Goal: Connect with others: Establish contact or relationships with other users

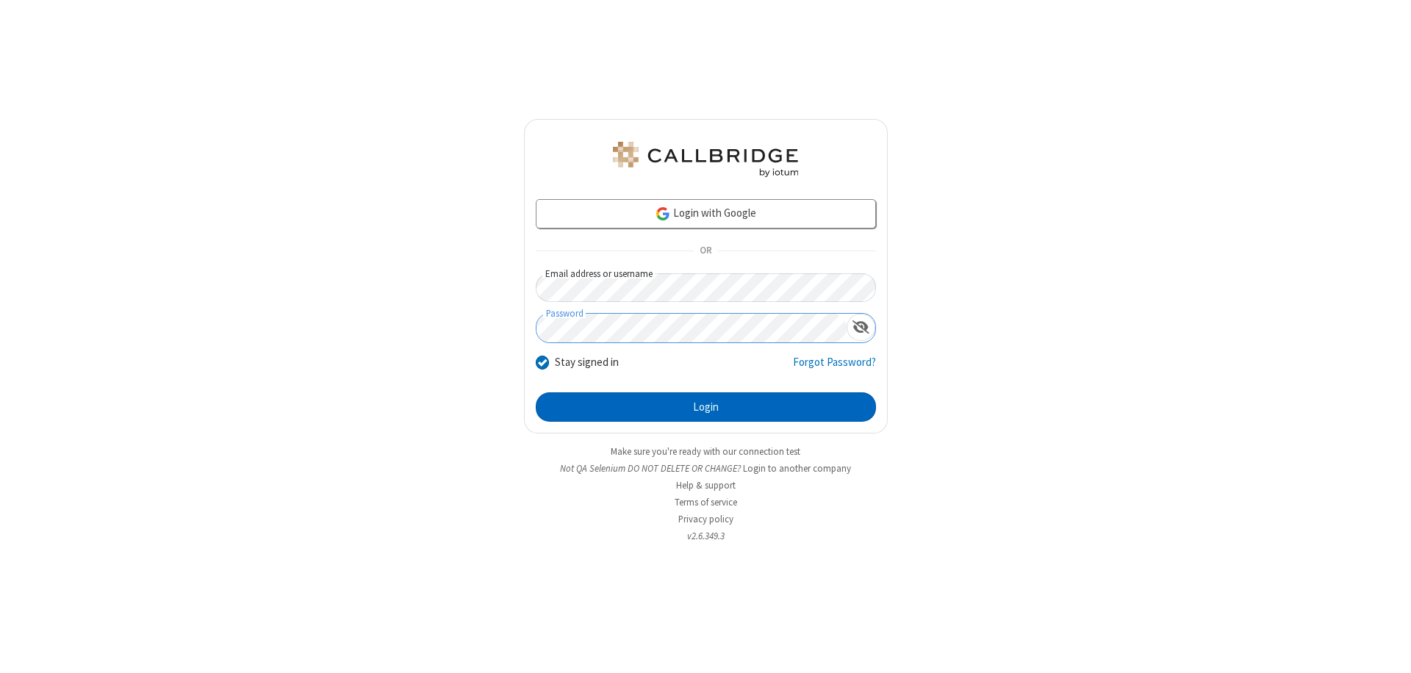
click at [706, 407] on button "Login" at bounding box center [706, 406] width 340 height 29
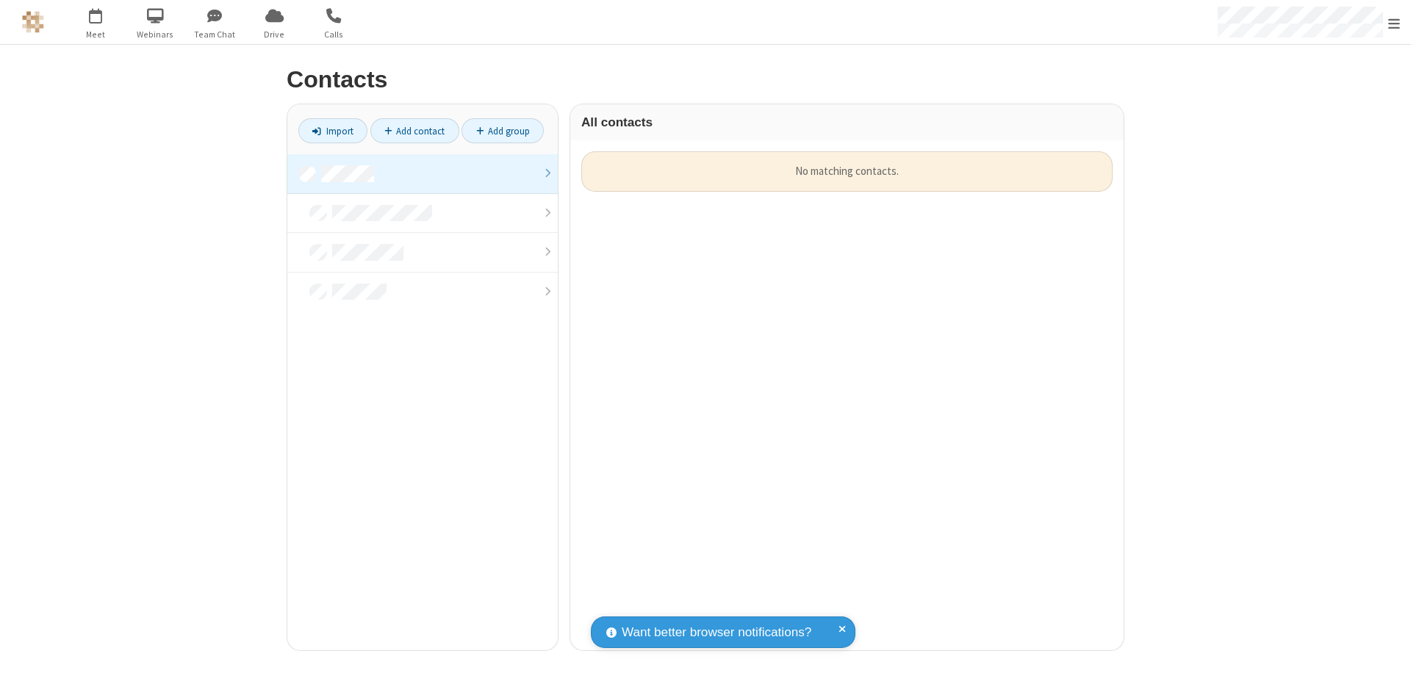
scroll to position [499, 542]
click at [423, 173] on link at bounding box center [422, 174] width 270 height 40
click at [415, 131] on link "Add contact" at bounding box center [414, 130] width 89 height 25
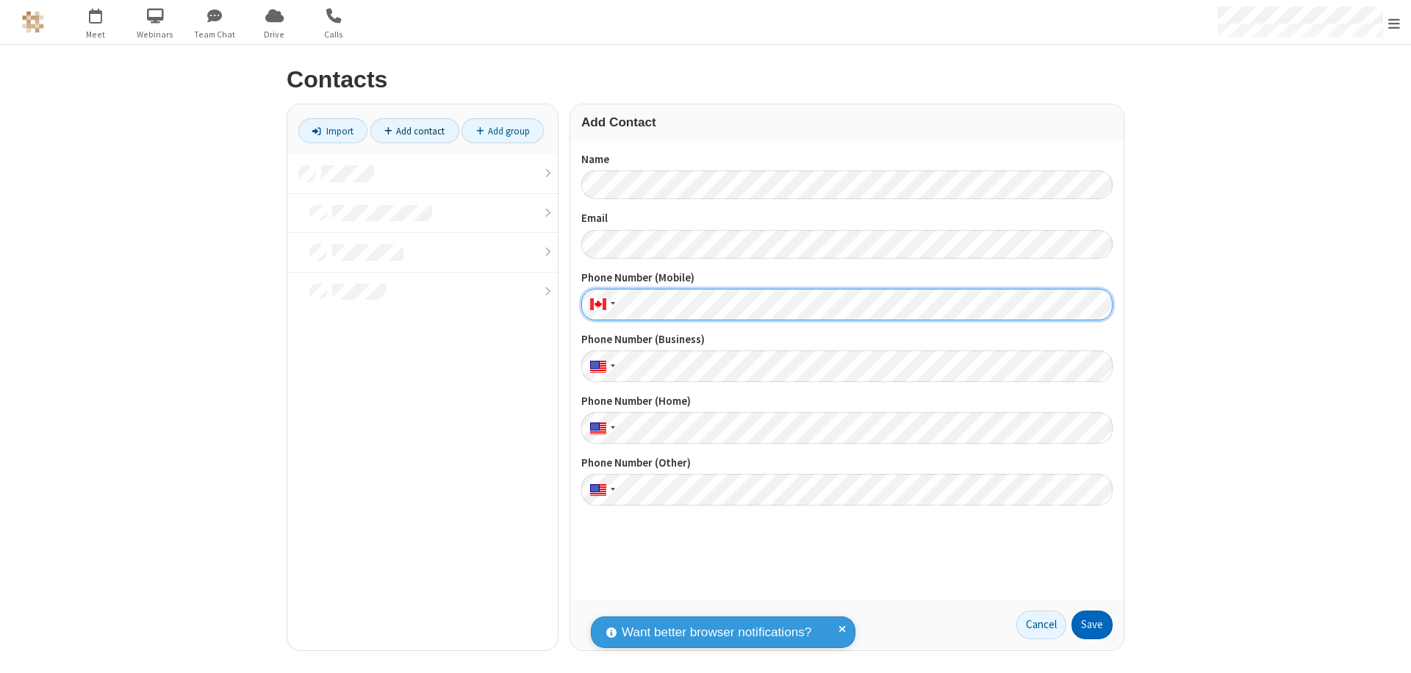
click at [1092, 625] on button "Save" at bounding box center [1092, 625] width 41 height 29
